Goal: Task Accomplishment & Management: Manage account settings

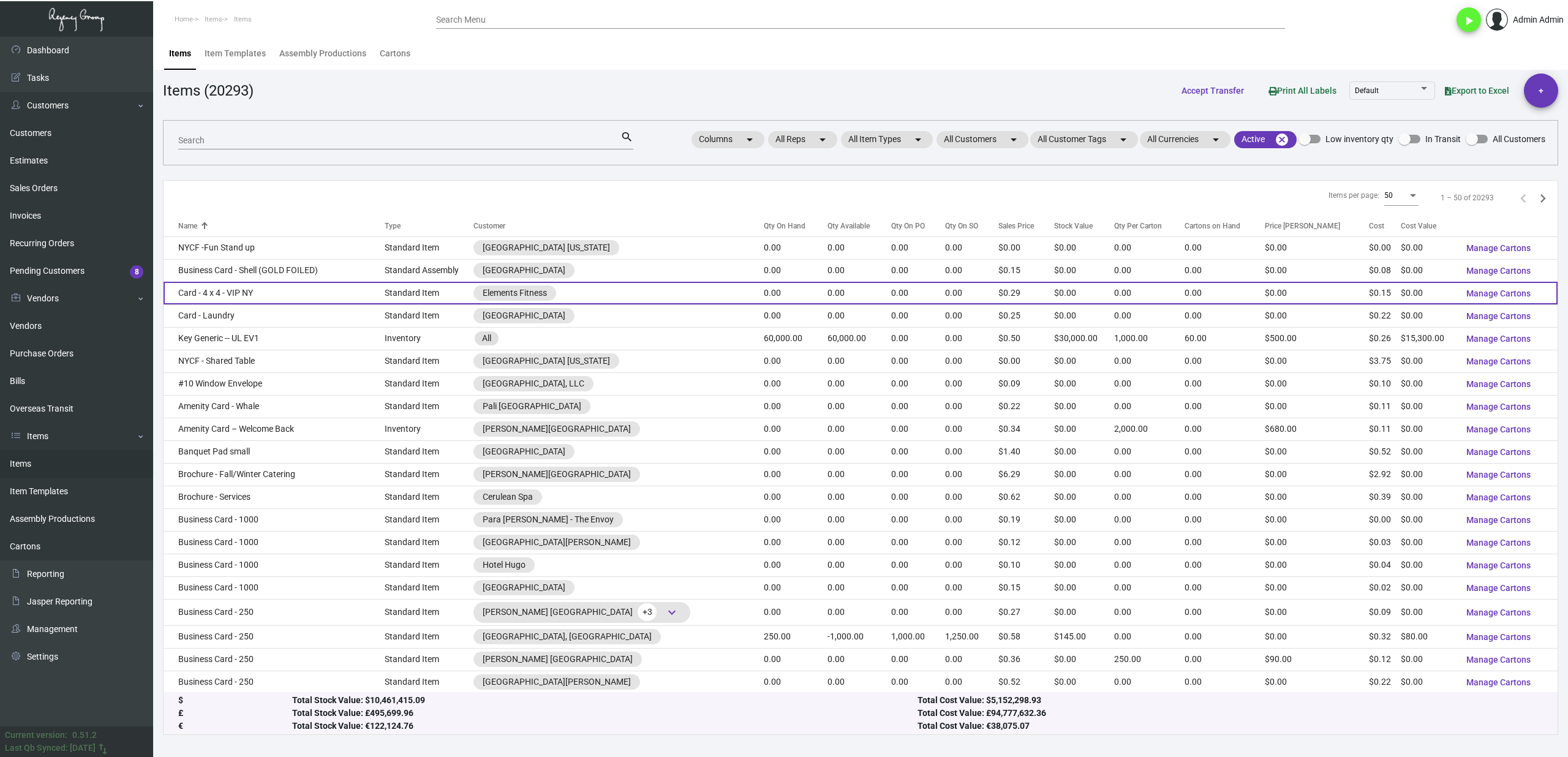
click at [317, 298] on td "Card - 4 x 4 - VIP NY" at bounding box center [274, 293] width 221 height 22
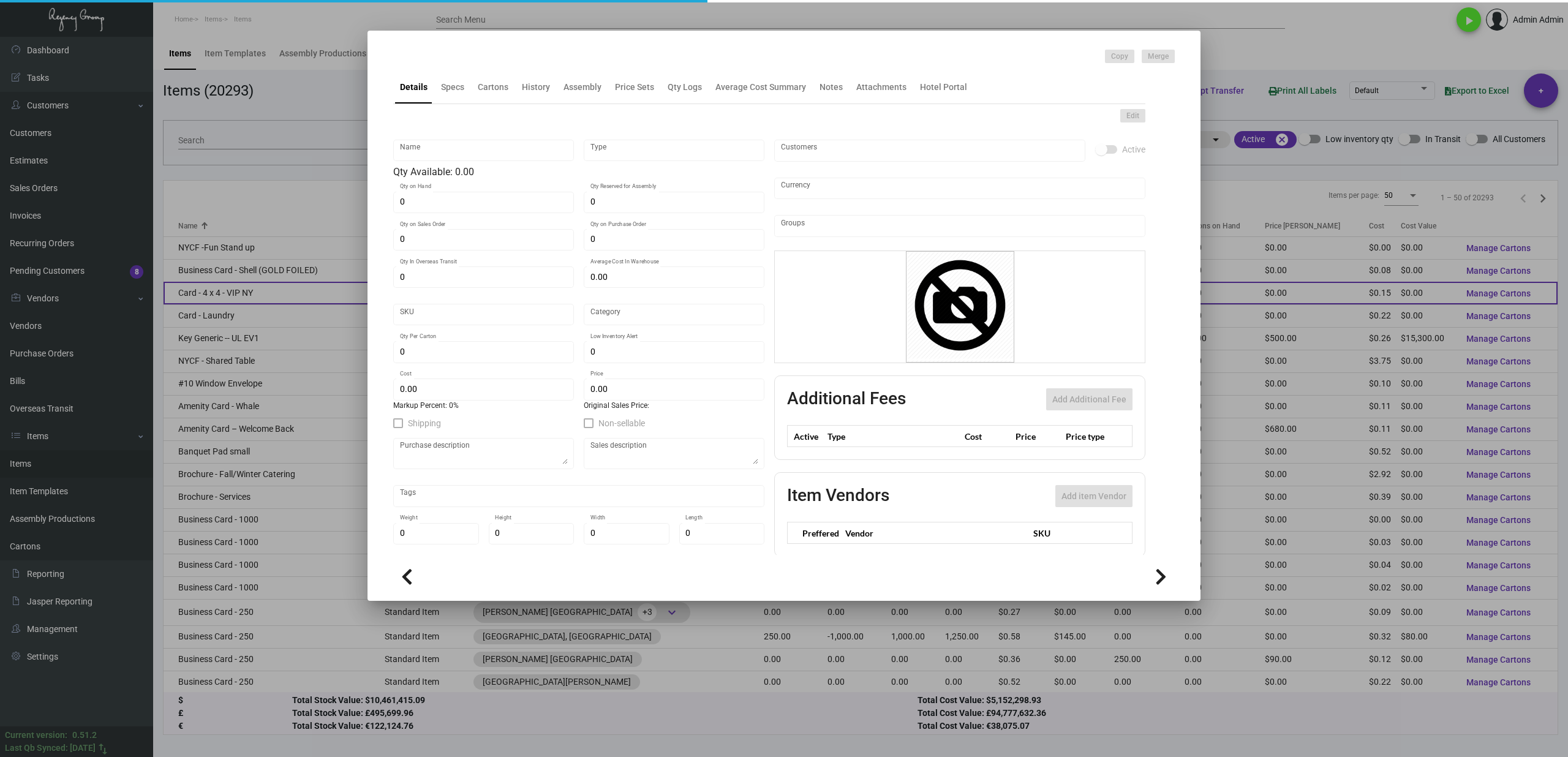
type input "Card - 4 x 4 - VIP NY"
type input "Standard Item"
type input "$ 0.00"
type input "Standard"
type input "$ 0.15"
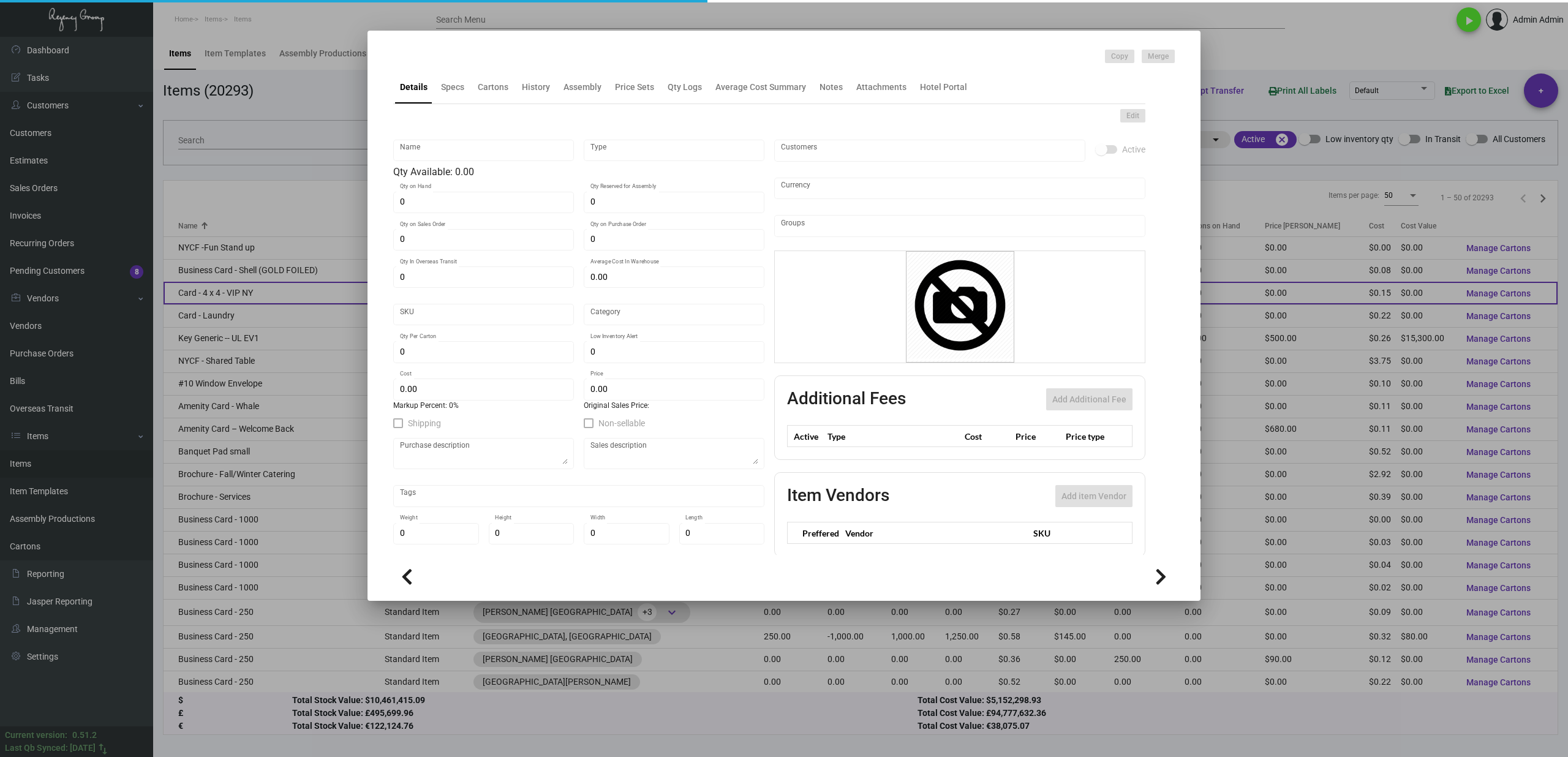
type input "$ 0.29"
checkbox input "true"
type input "United States Dollar $"
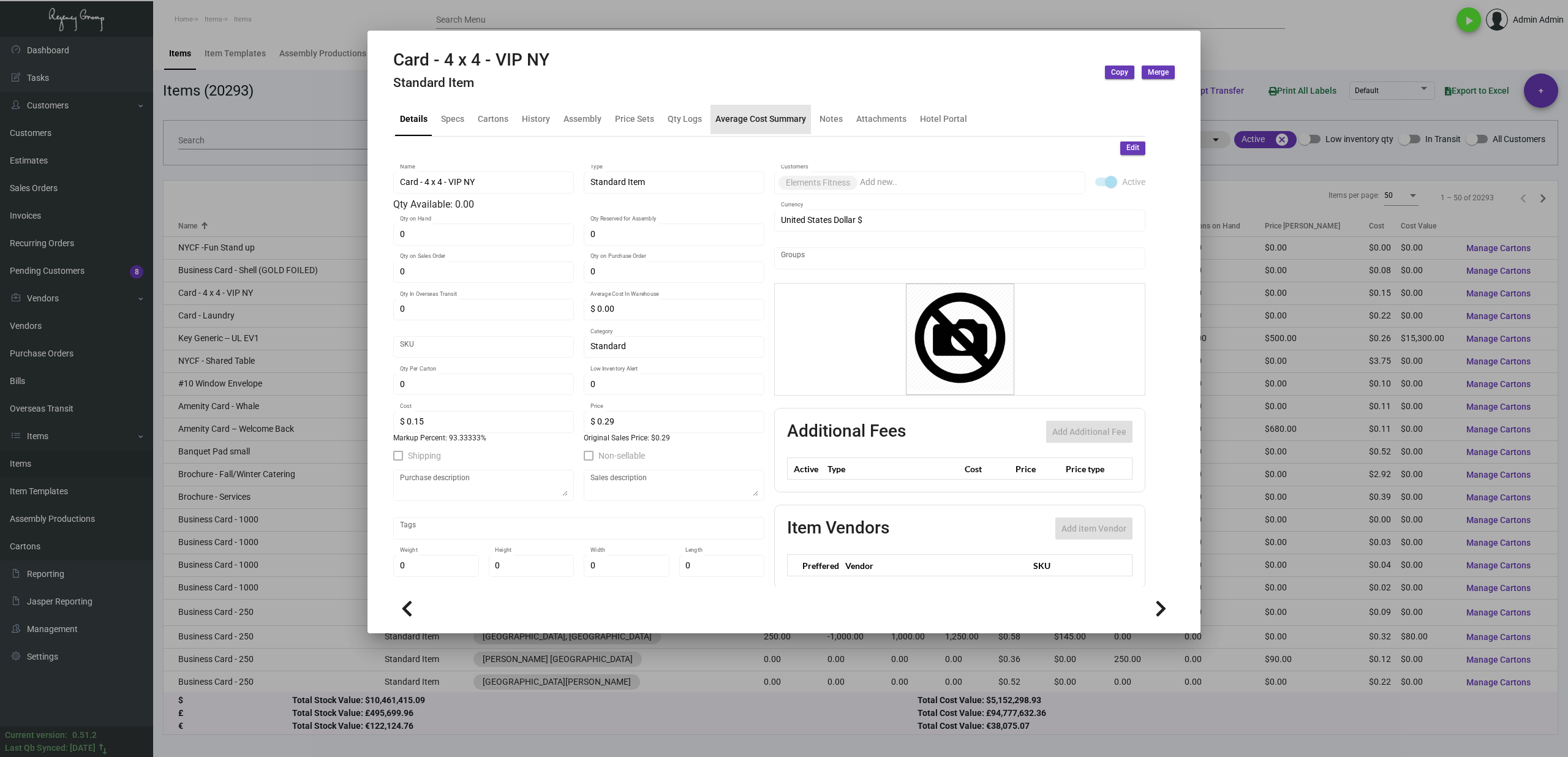
click at [797, 112] on div "Average Cost Summary" at bounding box center [761, 119] width 91 height 13
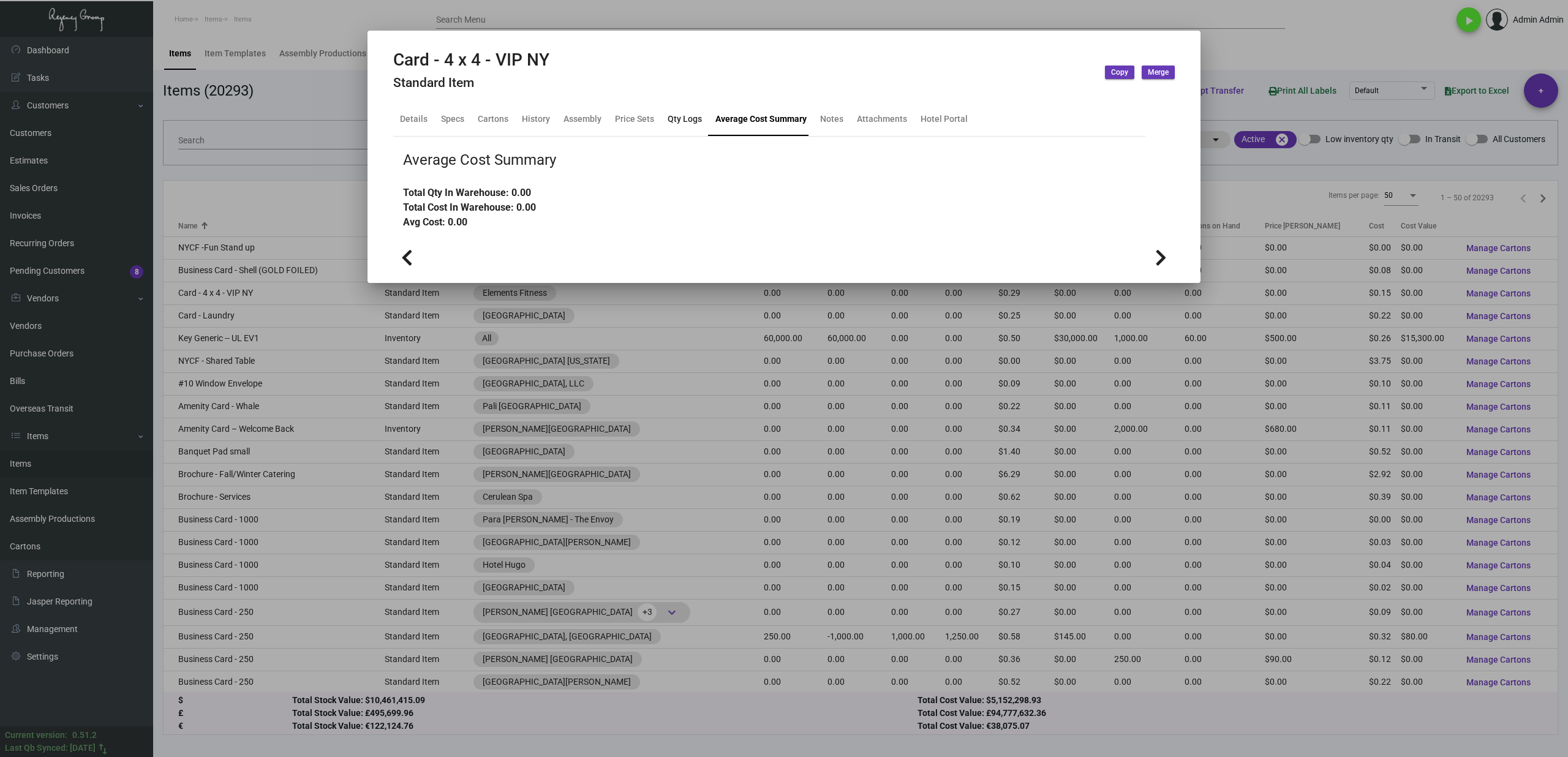
click at [667, 122] on div "Qty Logs" at bounding box center [684, 119] width 34 height 13
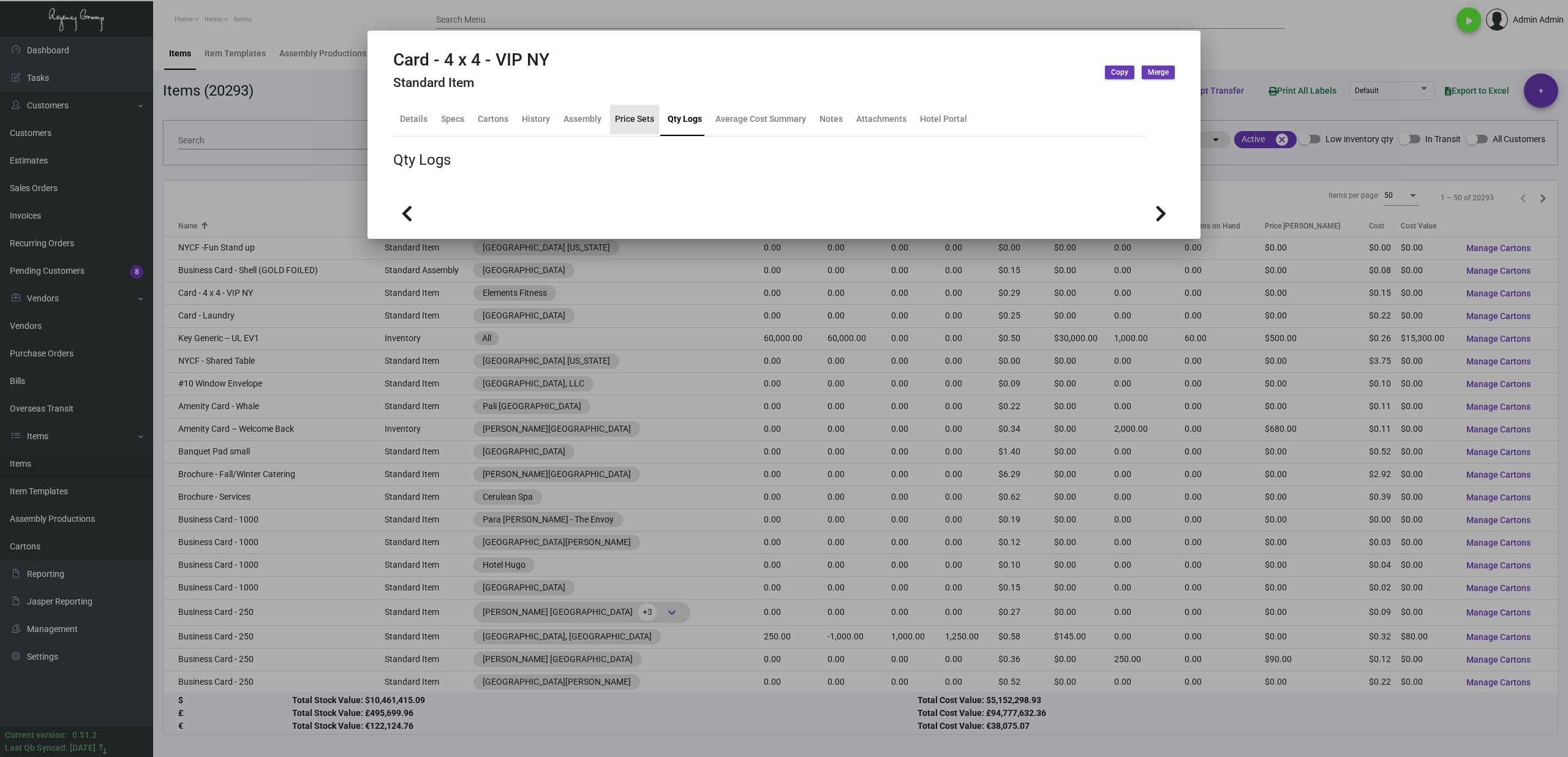
click at [628, 123] on div "Price Sets" at bounding box center [635, 119] width 39 height 13
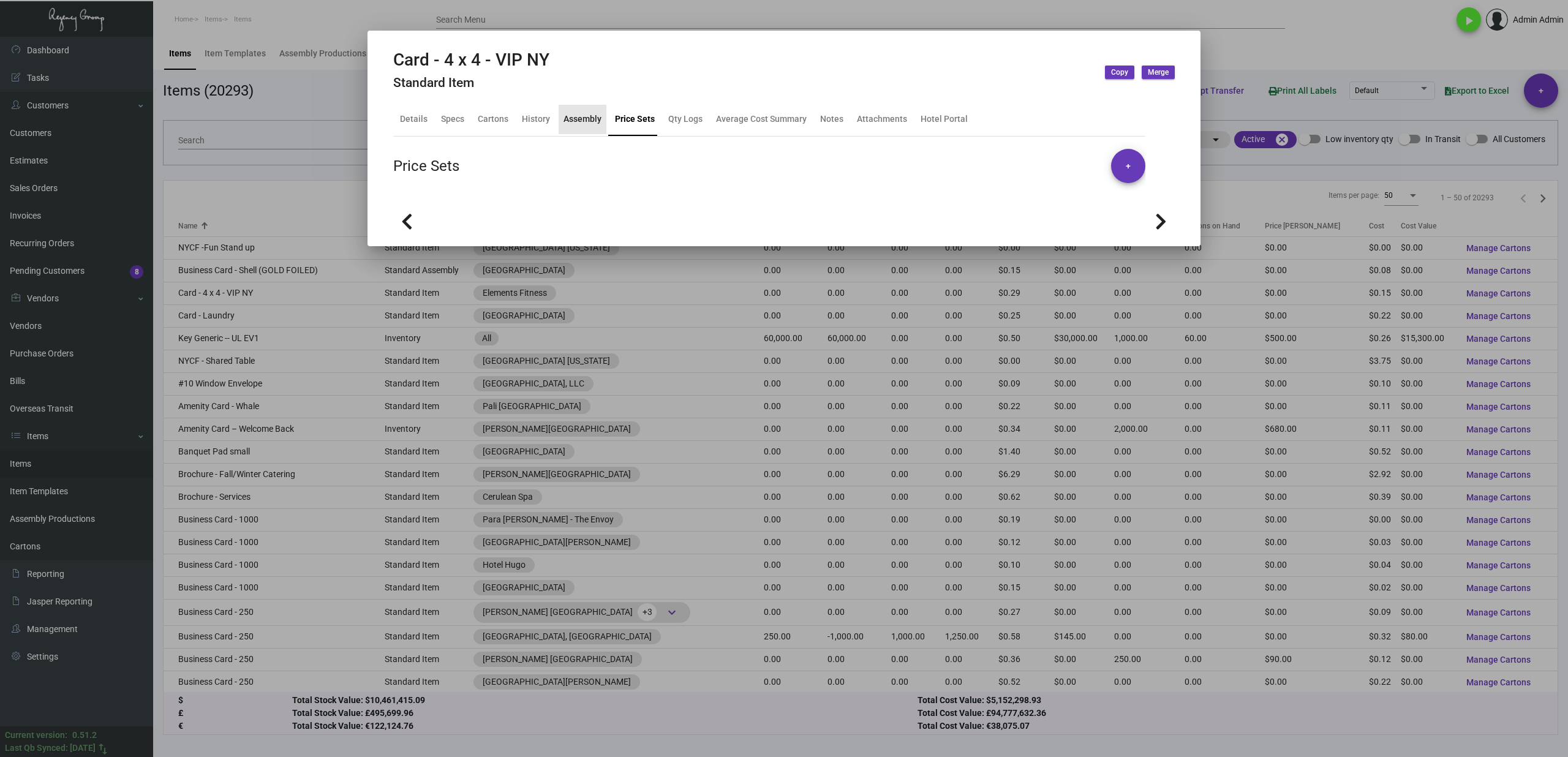
click at [587, 123] on div "Assembly" at bounding box center [582, 119] width 38 height 13
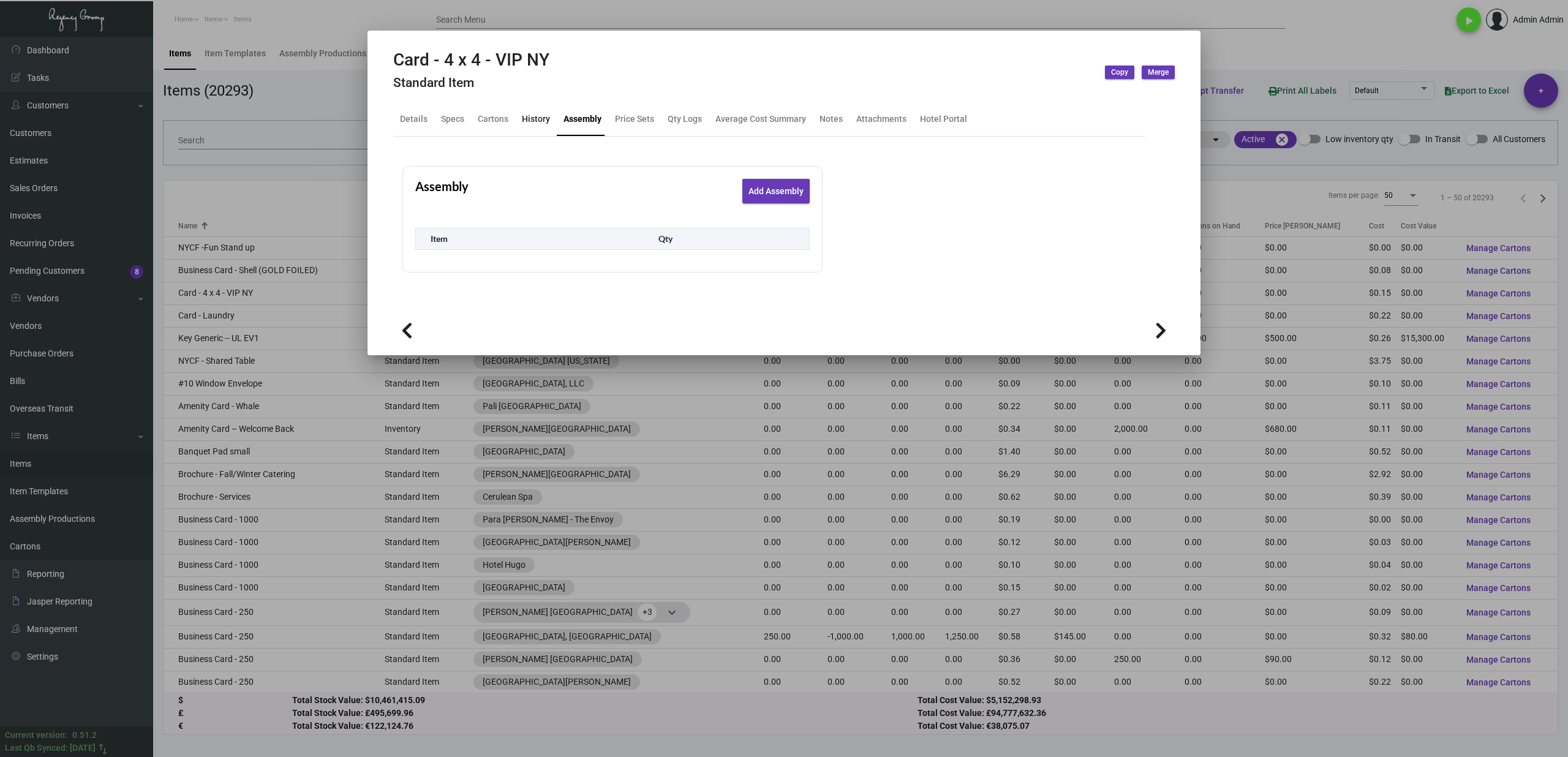
click at [527, 121] on div "History" at bounding box center [535, 119] width 28 height 13
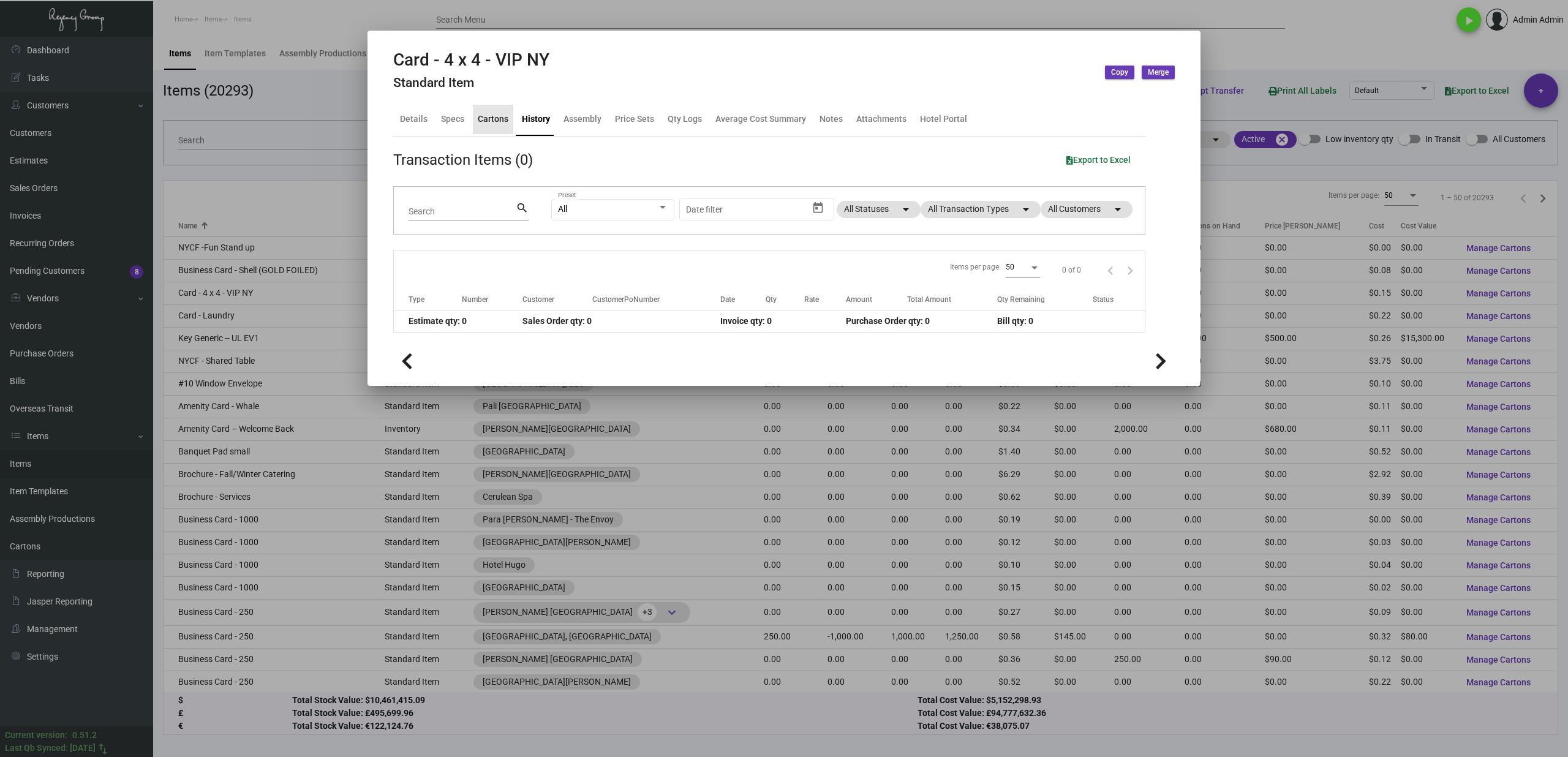
click at [487, 123] on div "Cartons" at bounding box center [493, 119] width 31 height 13
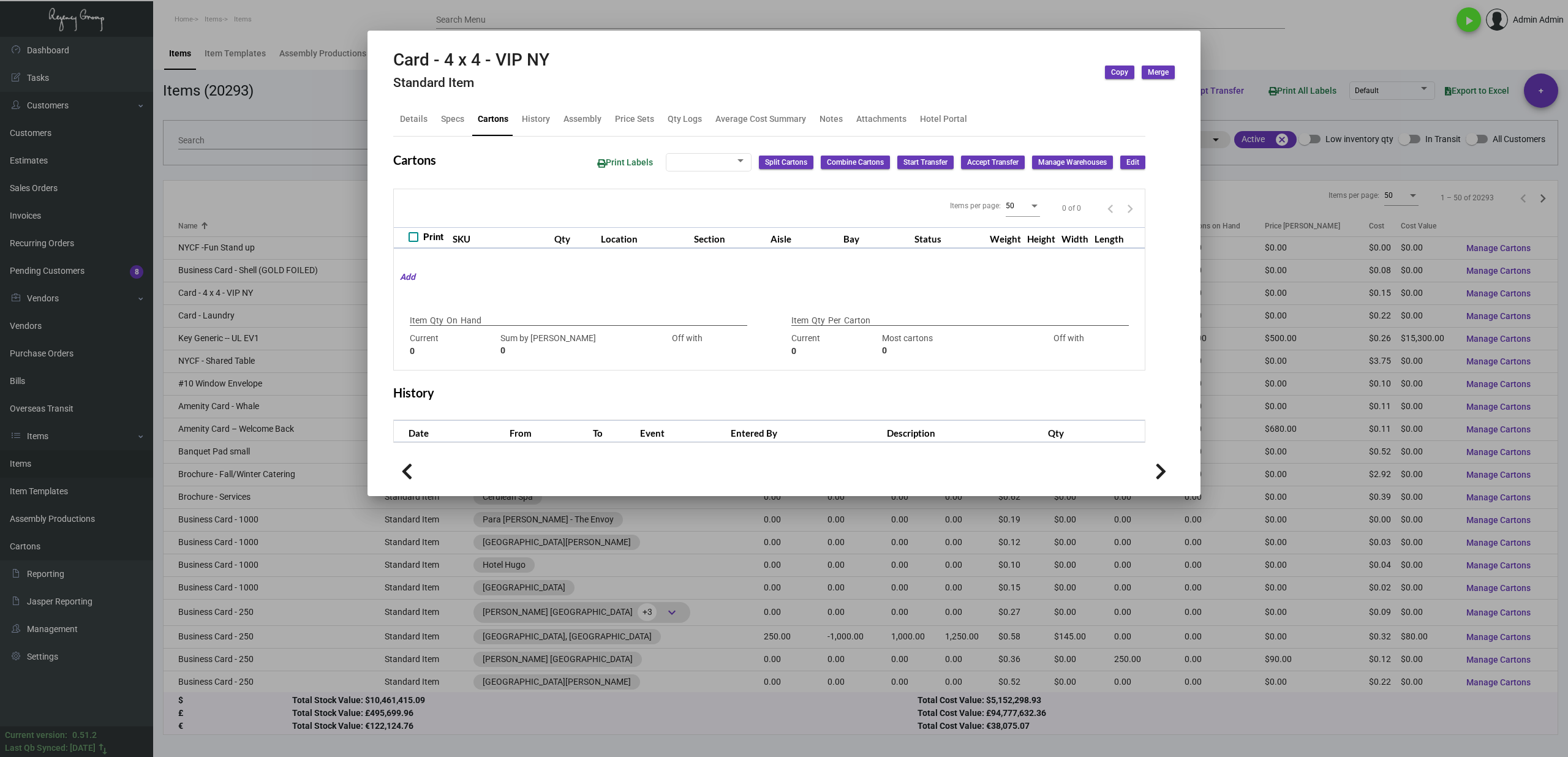
checkbox input "true"
type input "0"
click at [315, 135] on div at bounding box center [784, 378] width 1568 height 757
